Goal: Task Accomplishment & Management: Manage account settings

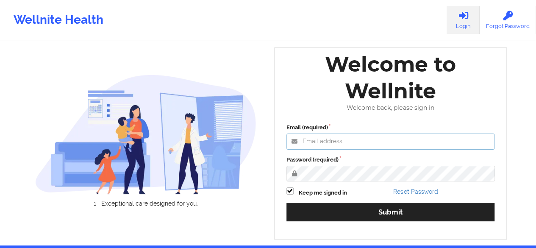
type input "[PERSON_NAME][EMAIL_ADDRESS][DOMAIN_NAME]"
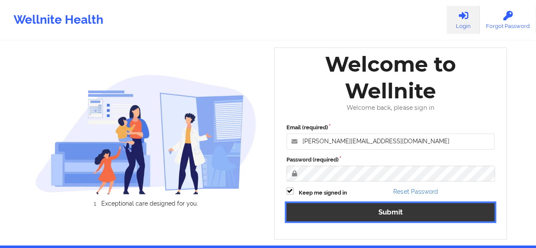
click at [398, 210] on button "Submit" at bounding box center [391, 212] width 209 height 18
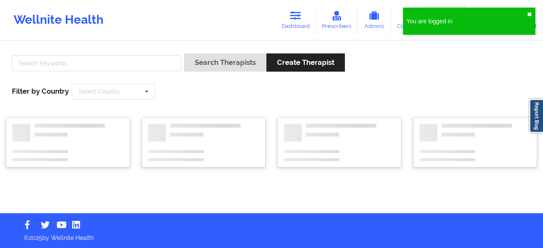
click at [528, 16] on button "✖︎" at bounding box center [528, 14] width 5 height 7
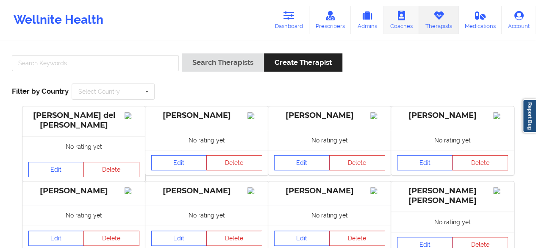
click at [418, 24] on link "Coaches" at bounding box center [401, 20] width 35 height 28
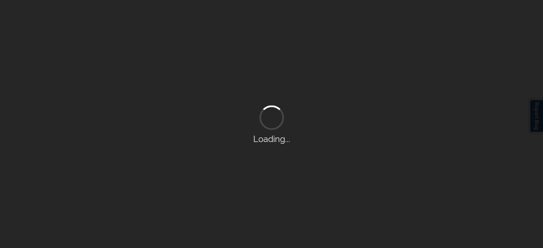
click at [418, 24] on div "Loading..." at bounding box center [271, 124] width 543 height 248
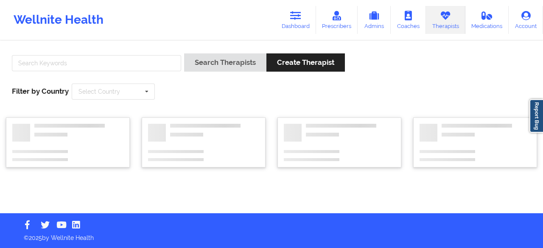
click at [444, 25] on link "Therapists" at bounding box center [445, 20] width 39 height 28
click at [36, 60] on input "text" at bounding box center [96, 63] width 169 height 16
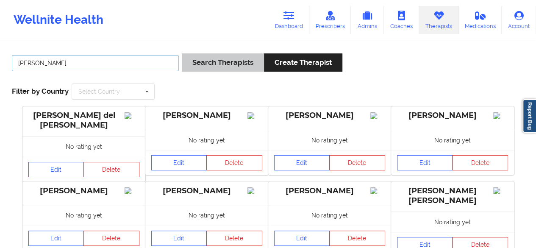
type input "[PERSON_NAME]"
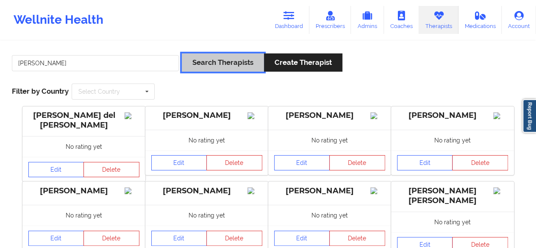
click at [220, 69] on button "Search Therapists" at bounding box center [223, 62] width 82 height 18
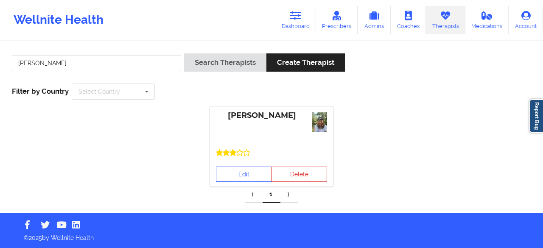
click at [236, 177] on link "Edit" at bounding box center [244, 174] width 56 height 15
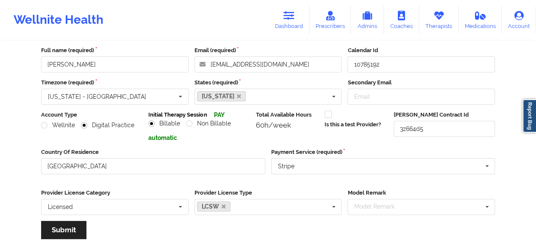
scroll to position [42, 0]
